Goal: Task Accomplishment & Management: Use online tool/utility

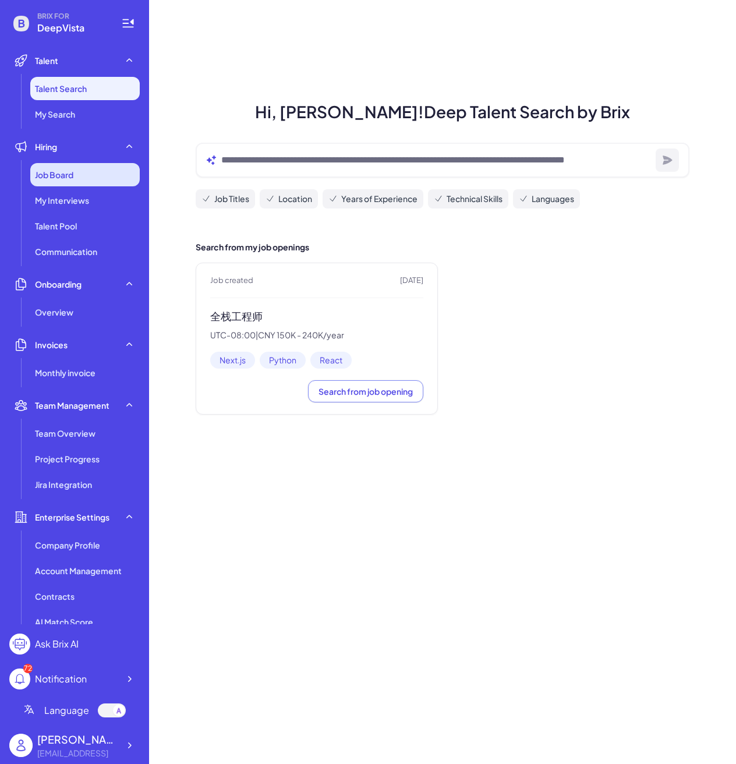
click at [75, 179] on div "Job Board" at bounding box center [84, 174] width 109 height 23
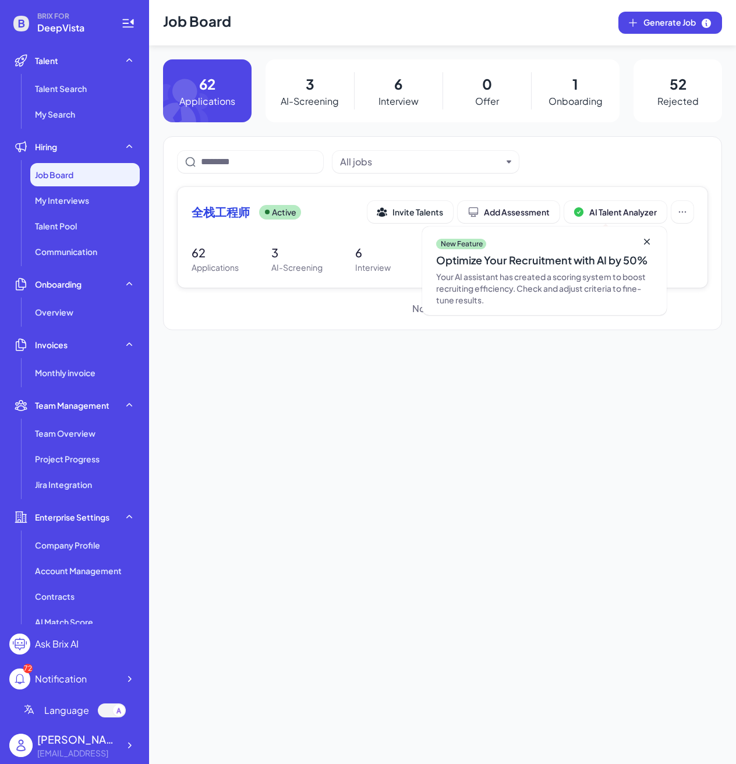
click at [251, 204] on div "全栈工程师 Active" at bounding box center [279, 212] width 176 height 16
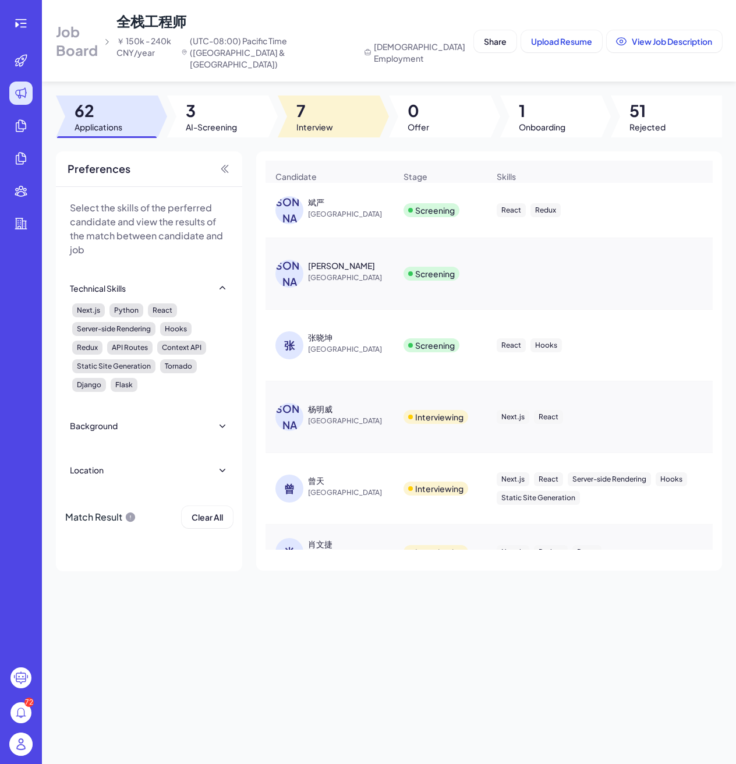
click at [324, 105] on span "7" at bounding box center [314, 110] width 37 height 21
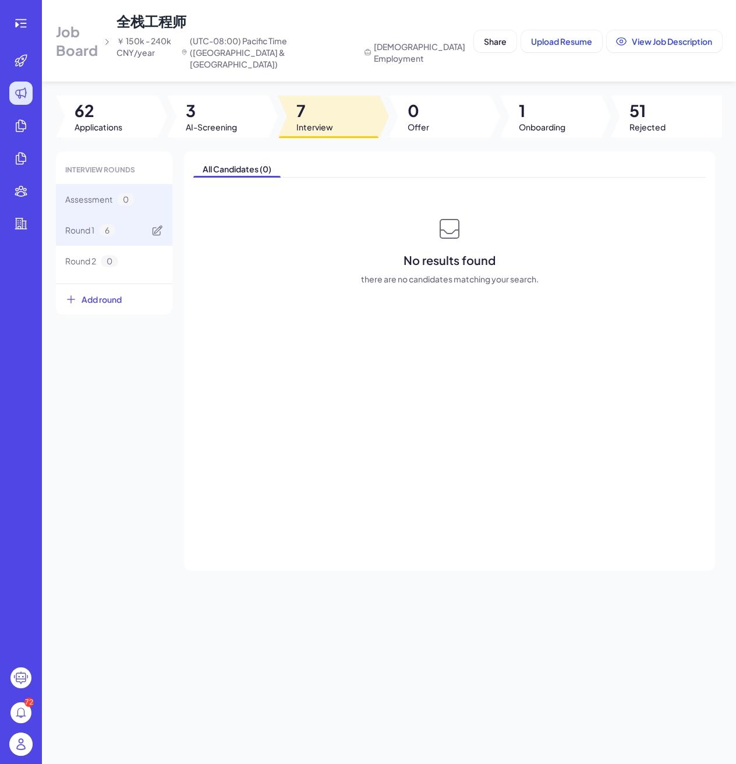
click at [89, 224] on span "Round 1" at bounding box center [79, 230] width 29 height 12
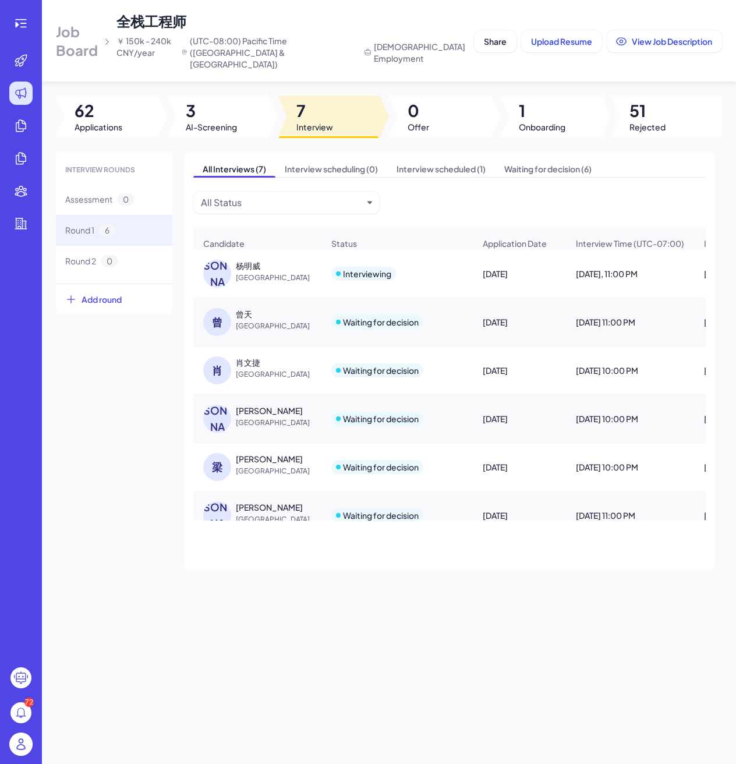
click at [249, 261] on div "杨明威" at bounding box center [248, 266] width 24 height 12
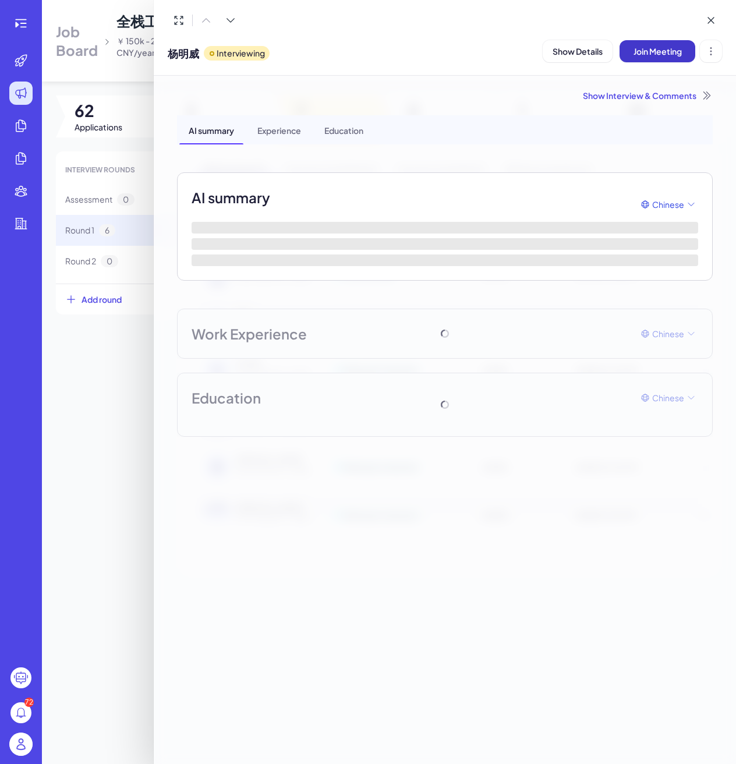
click at [643, 52] on span "Join Meeting" at bounding box center [657, 51] width 48 height 10
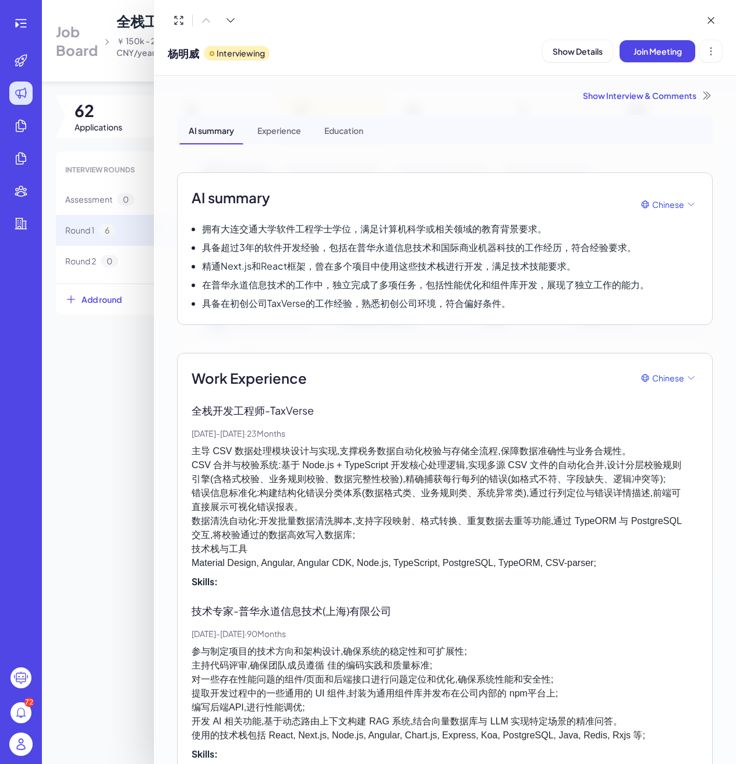
click at [112, 357] on div at bounding box center [368, 382] width 736 height 764
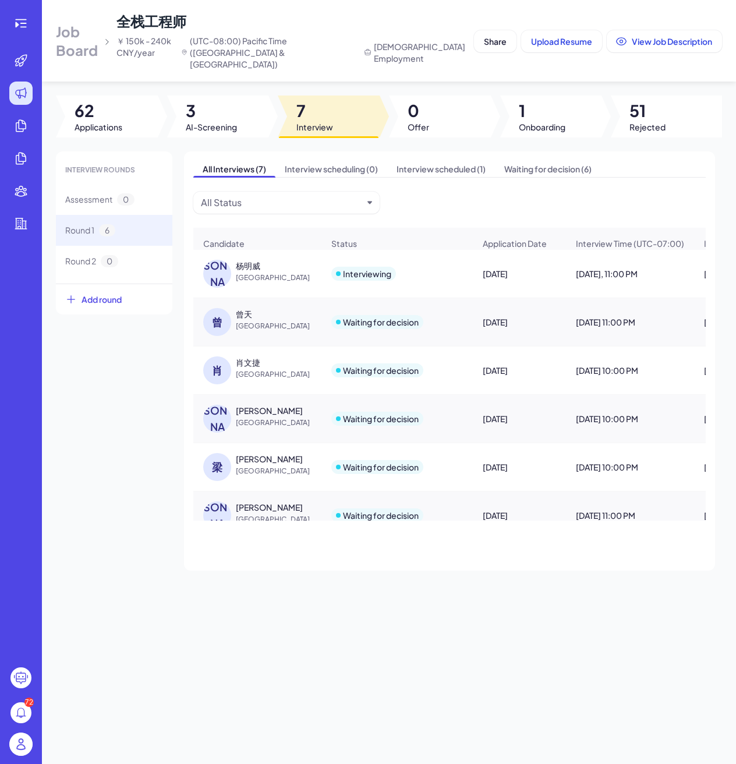
click at [240, 272] on span "[GEOGRAPHIC_DATA]" at bounding box center [279, 278] width 87 height 12
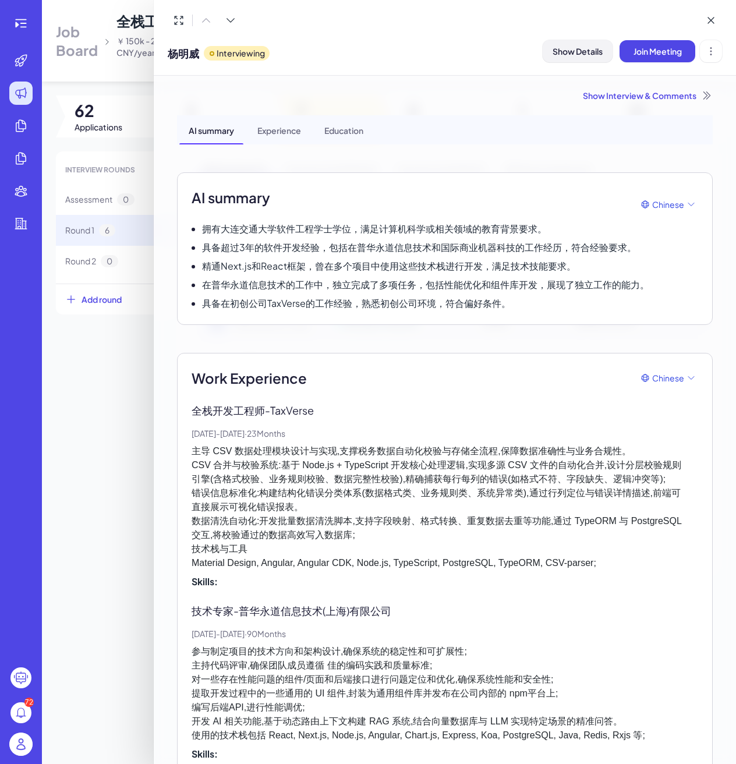
click at [584, 59] on button "Show Details" at bounding box center [577, 51] width 70 height 22
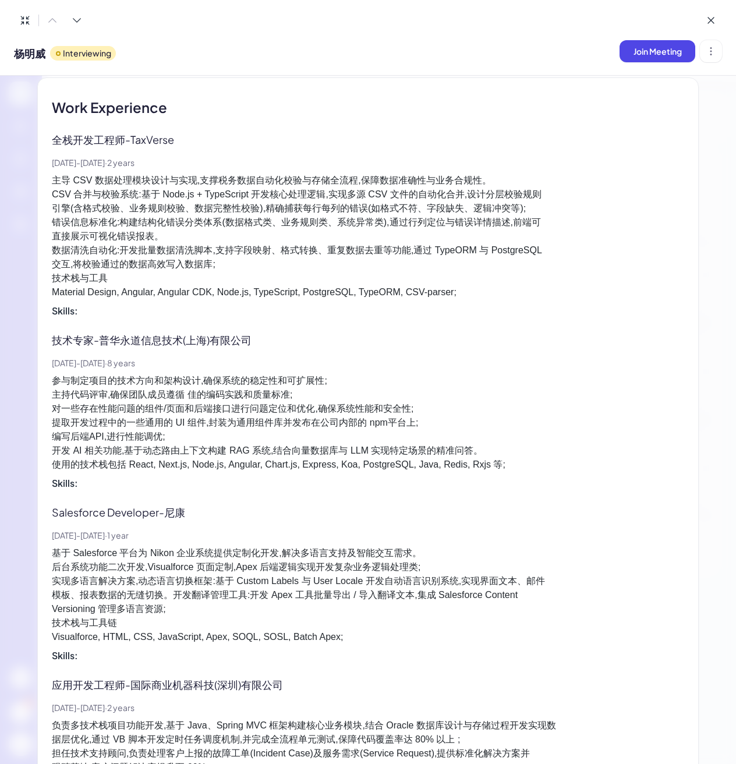
scroll to position [607, 0]
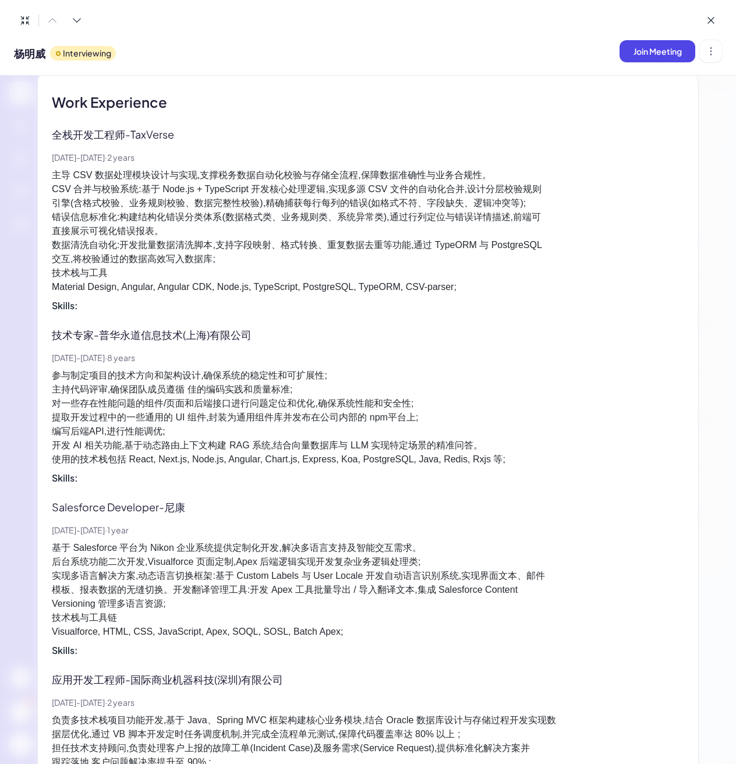
click at [159, 446] on p "参与制定项目的技术方向和架构设计,确保系统的稳定性和可扩展性; 主持代码评审,确保团队成员遵循 佳的编码实践和质量标准; 对一些存在性能问题的组件/页面和后端…" at bounding box center [368, 417] width 632 height 98
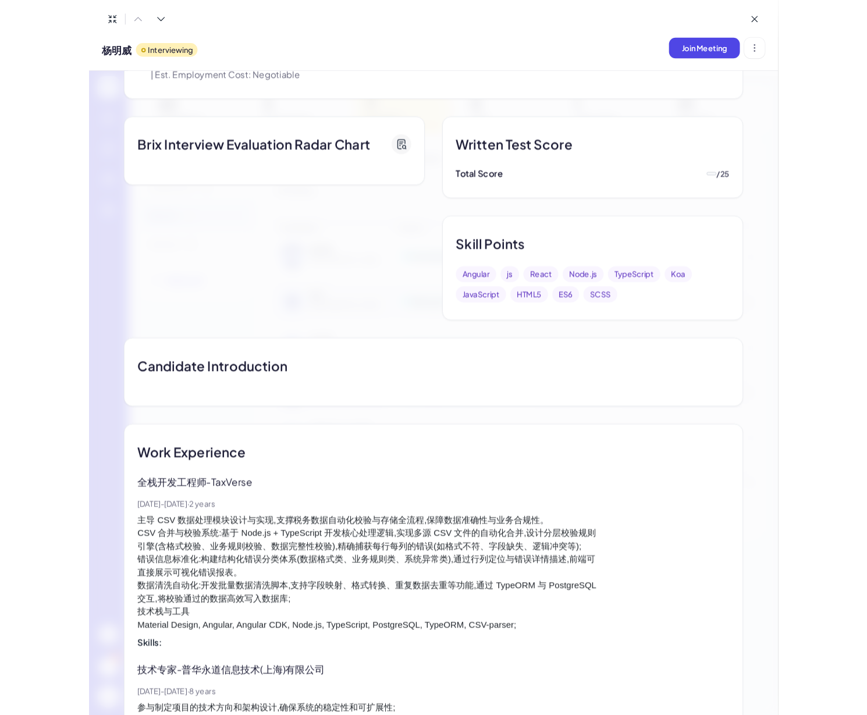
scroll to position [282, 0]
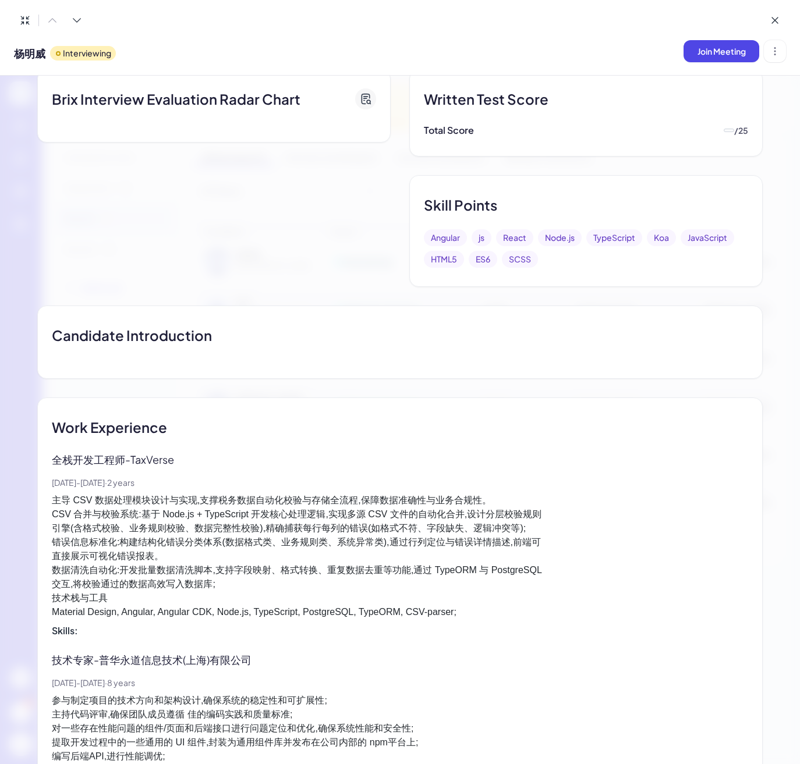
click at [309, 200] on div "Brix Interview Evaluation Radar Chart" at bounding box center [218, 178] width 363 height 218
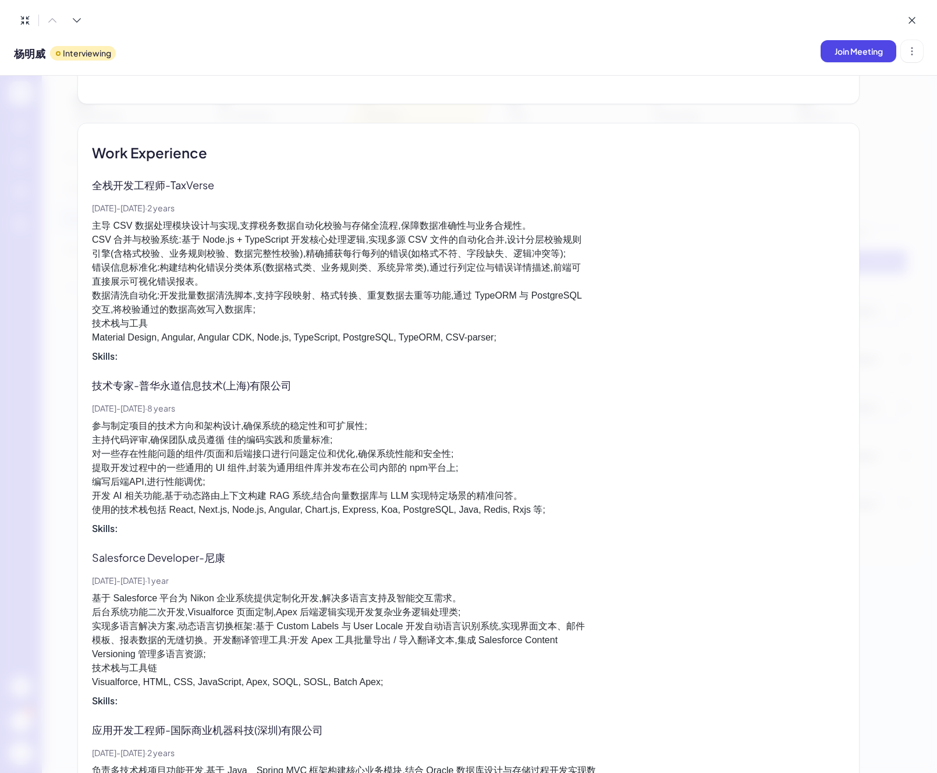
scroll to position [561, 0]
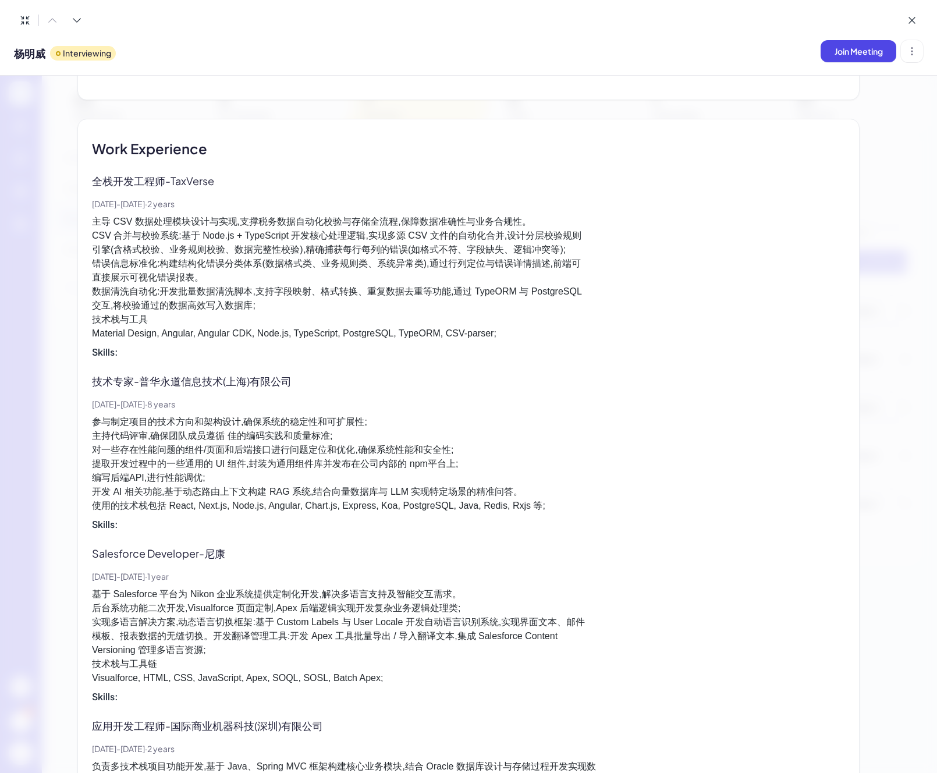
click at [208, 182] on p "全栈开发工程师 - TaxVerse" at bounding box center [162, 181] width 140 height 16
click at [207, 182] on p "全栈开发工程师 - TaxVerse" at bounding box center [162, 181] width 140 height 16
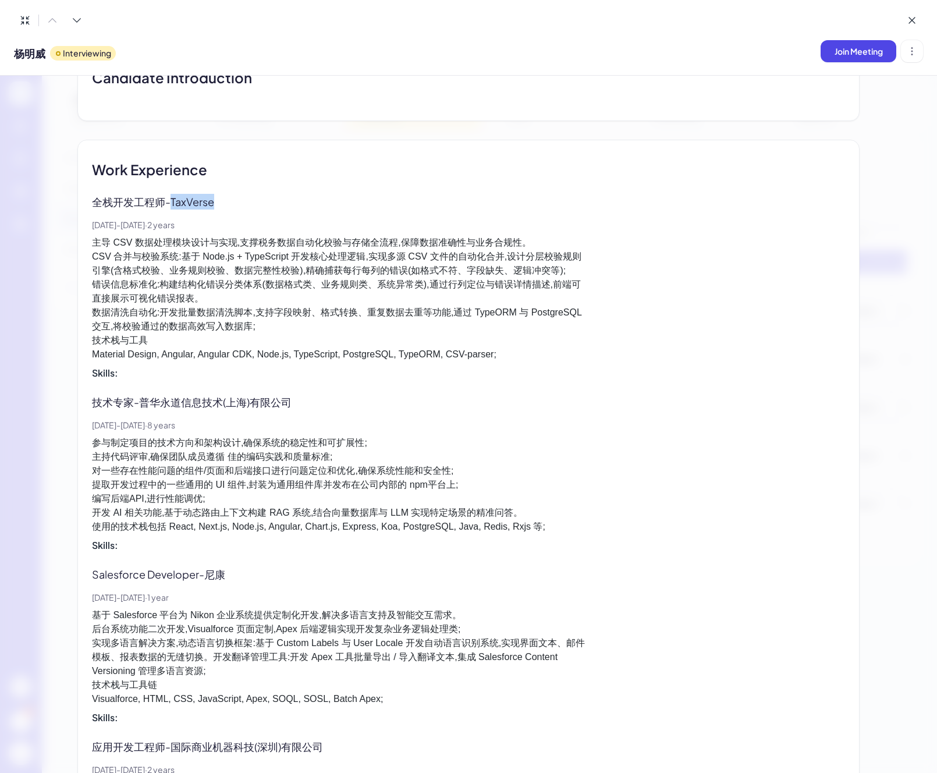
scroll to position [529, 0]
